Goal: Transaction & Acquisition: Purchase product/service

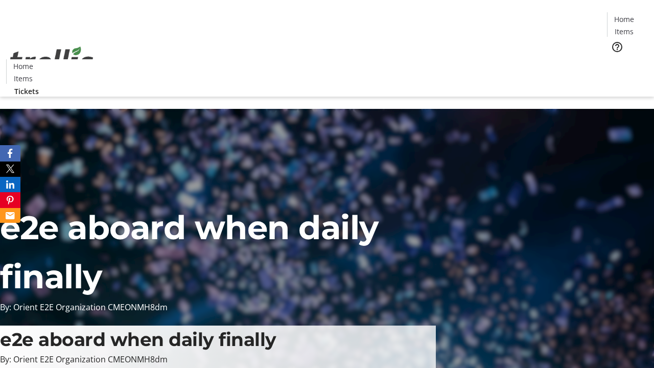
click at [615, 59] on span "Tickets" at bounding box center [627, 64] width 25 height 11
